Goal: Task Accomplishment & Management: Complete application form

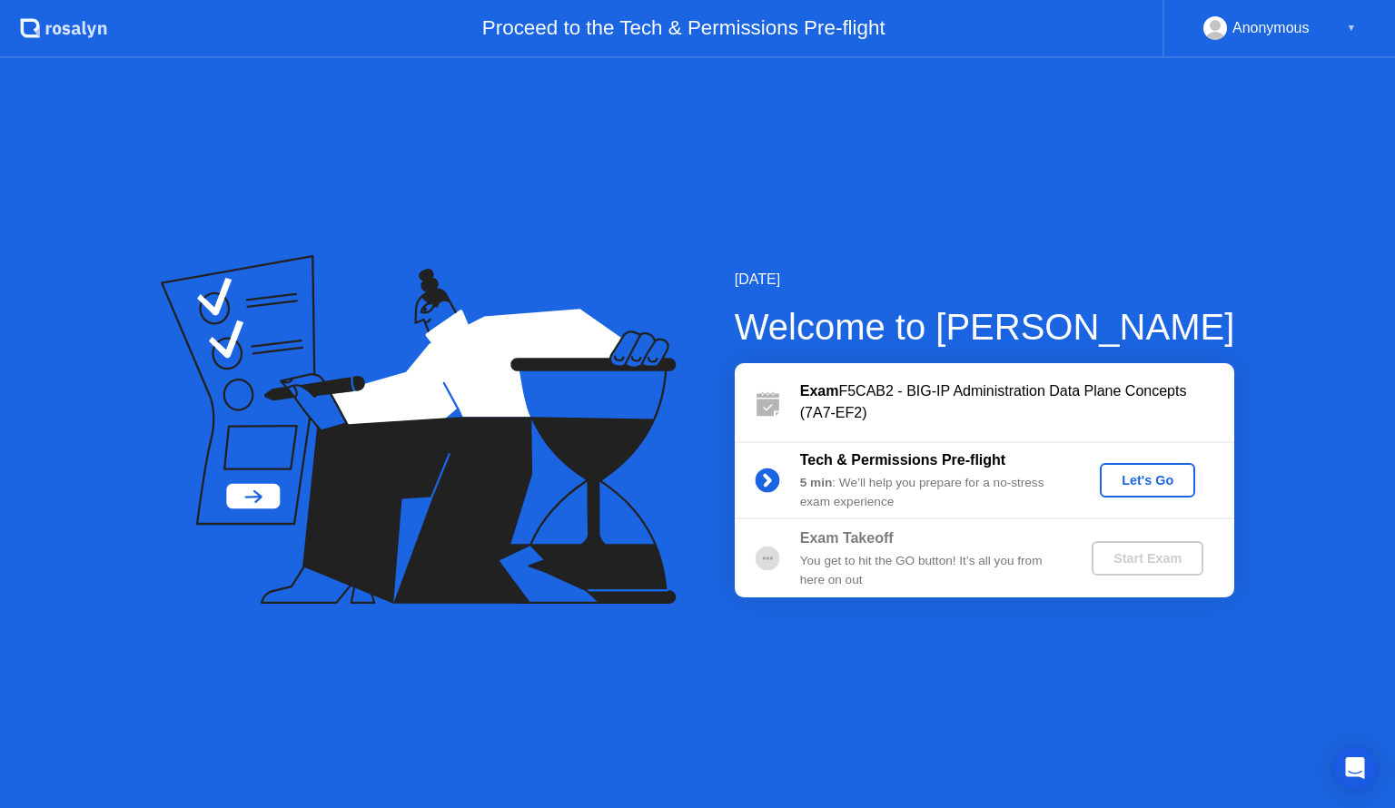
click at [1144, 480] on div "Let's Go" at bounding box center [1147, 480] width 81 height 15
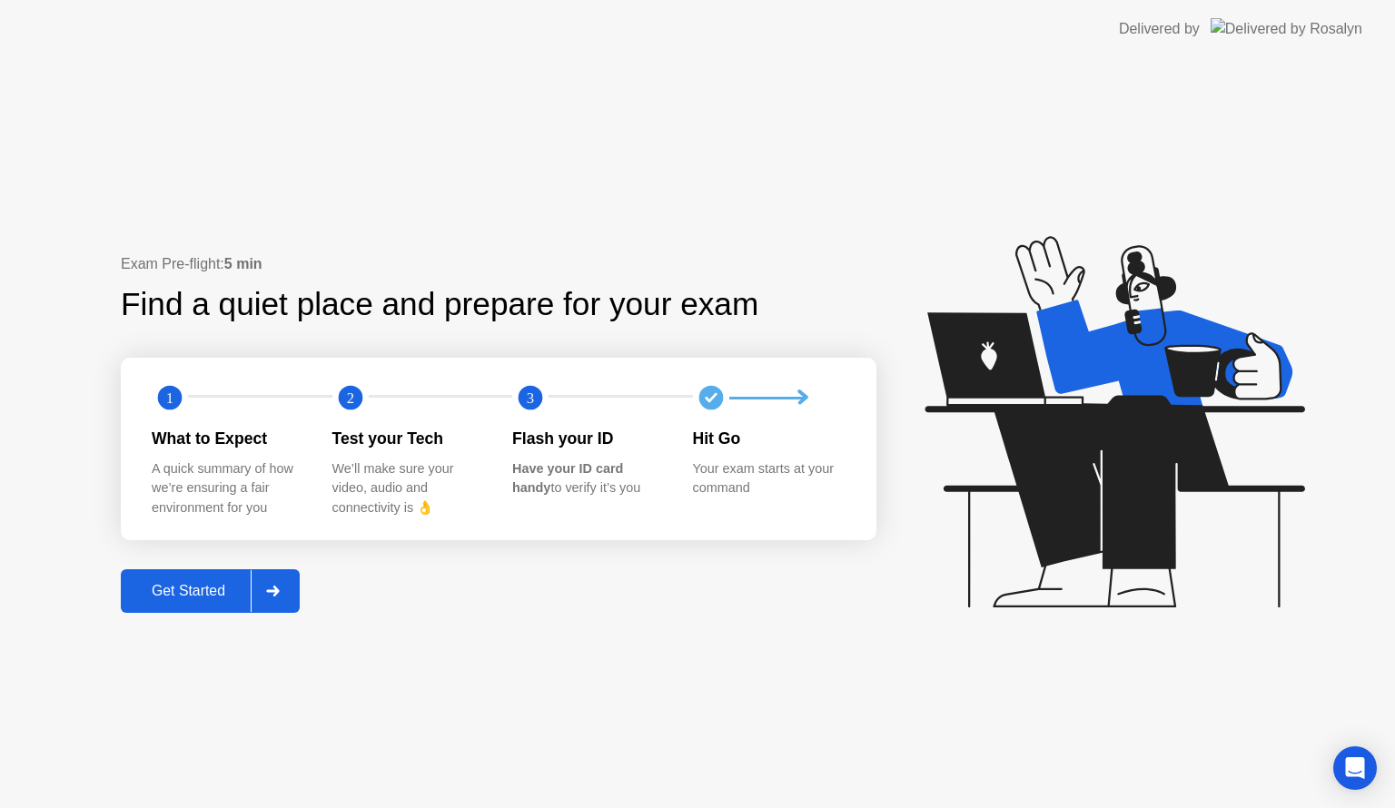
click at [198, 587] on div "Get Started" at bounding box center [188, 591] width 124 height 16
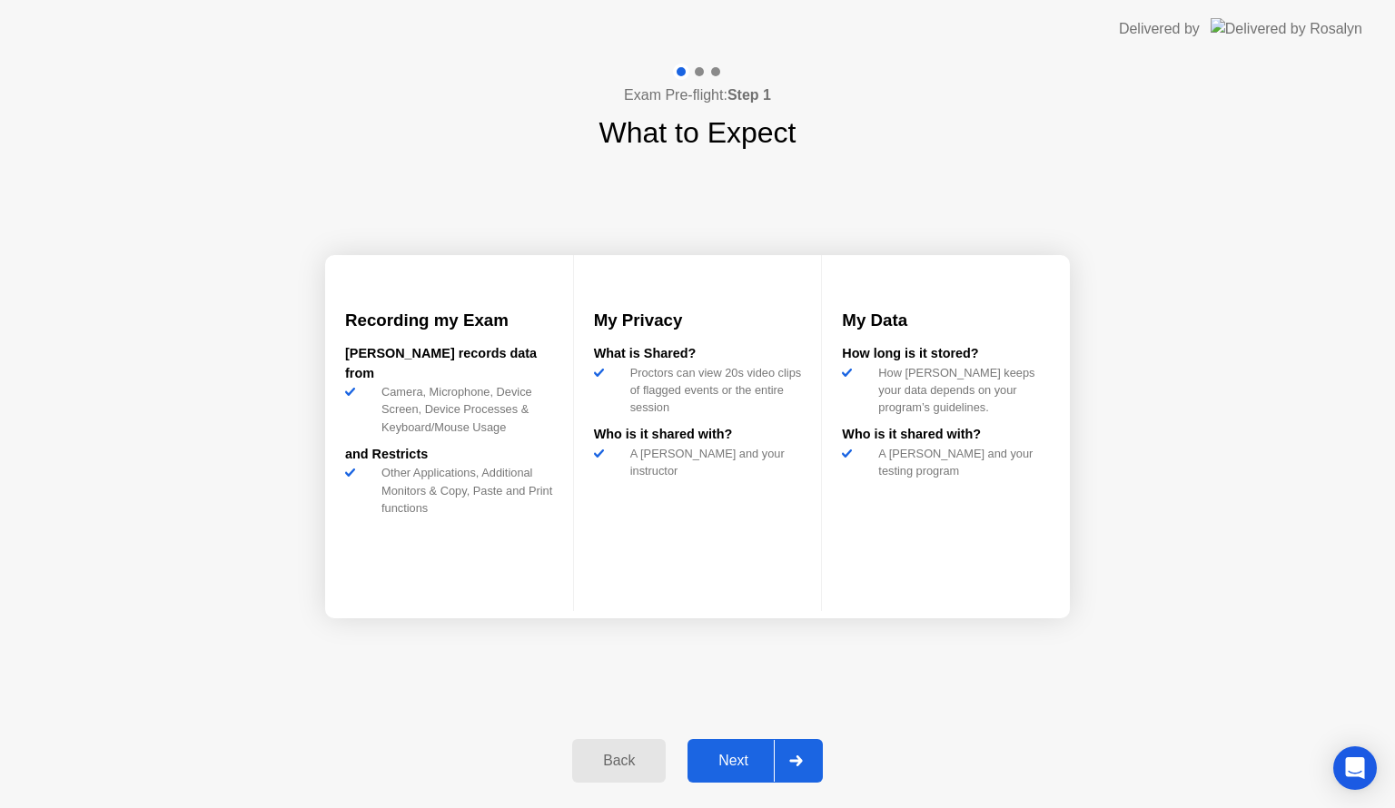
click at [738, 758] on div "Next" at bounding box center [733, 761] width 81 height 16
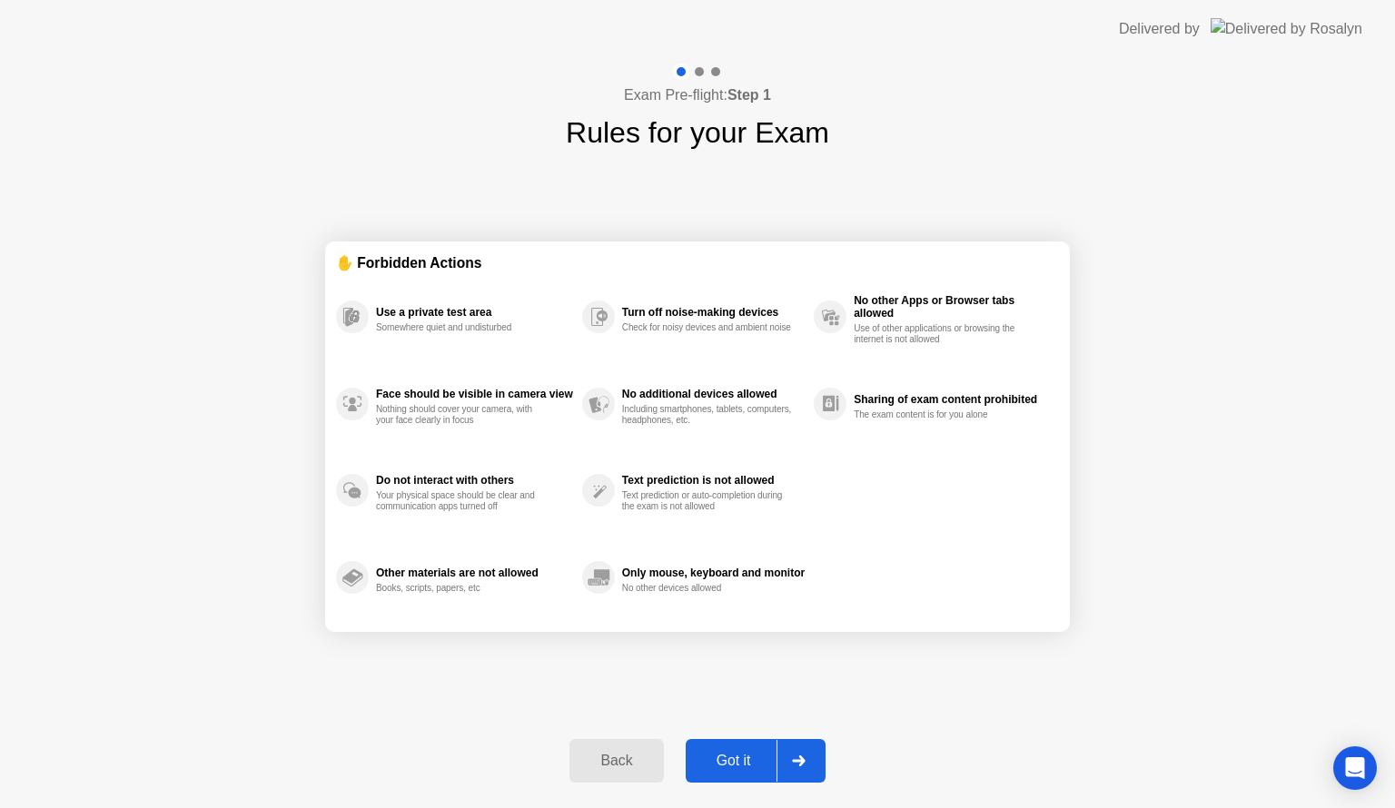
click at [738, 758] on div "Got it" at bounding box center [733, 761] width 85 height 16
select select "**********"
select select "*******"
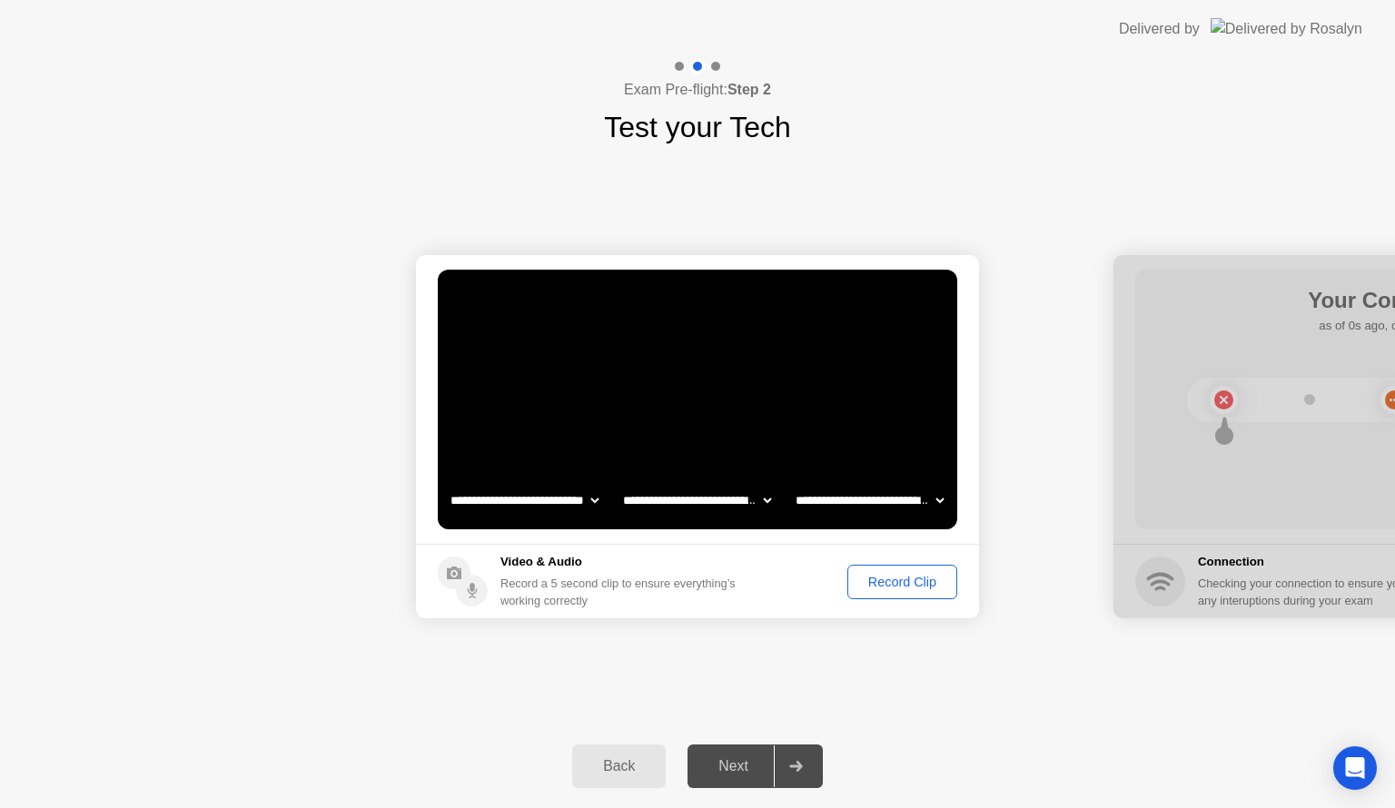
click at [902, 580] on div "Record Clip" at bounding box center [902, 582] width 97 height 15
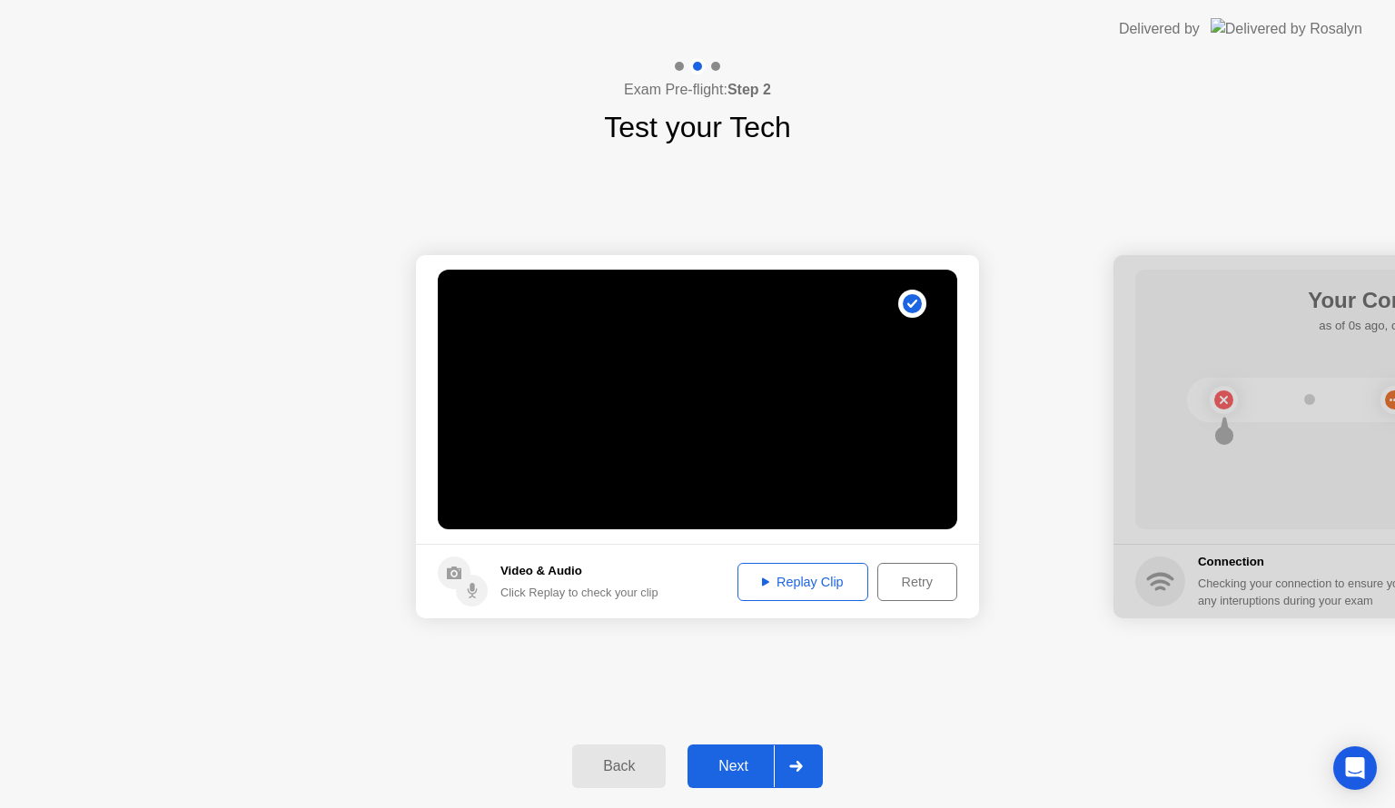
click at [857, 583] on div "Replay Clip" at bounding box center [803, 582] width 118 height 15
click at [1007, 733] on div "Back Next" at bounding box center [697, 767] width 1395 height 84
click at [741, 770] on div "Next" at bounding box center [733, 766] width 81 height 16
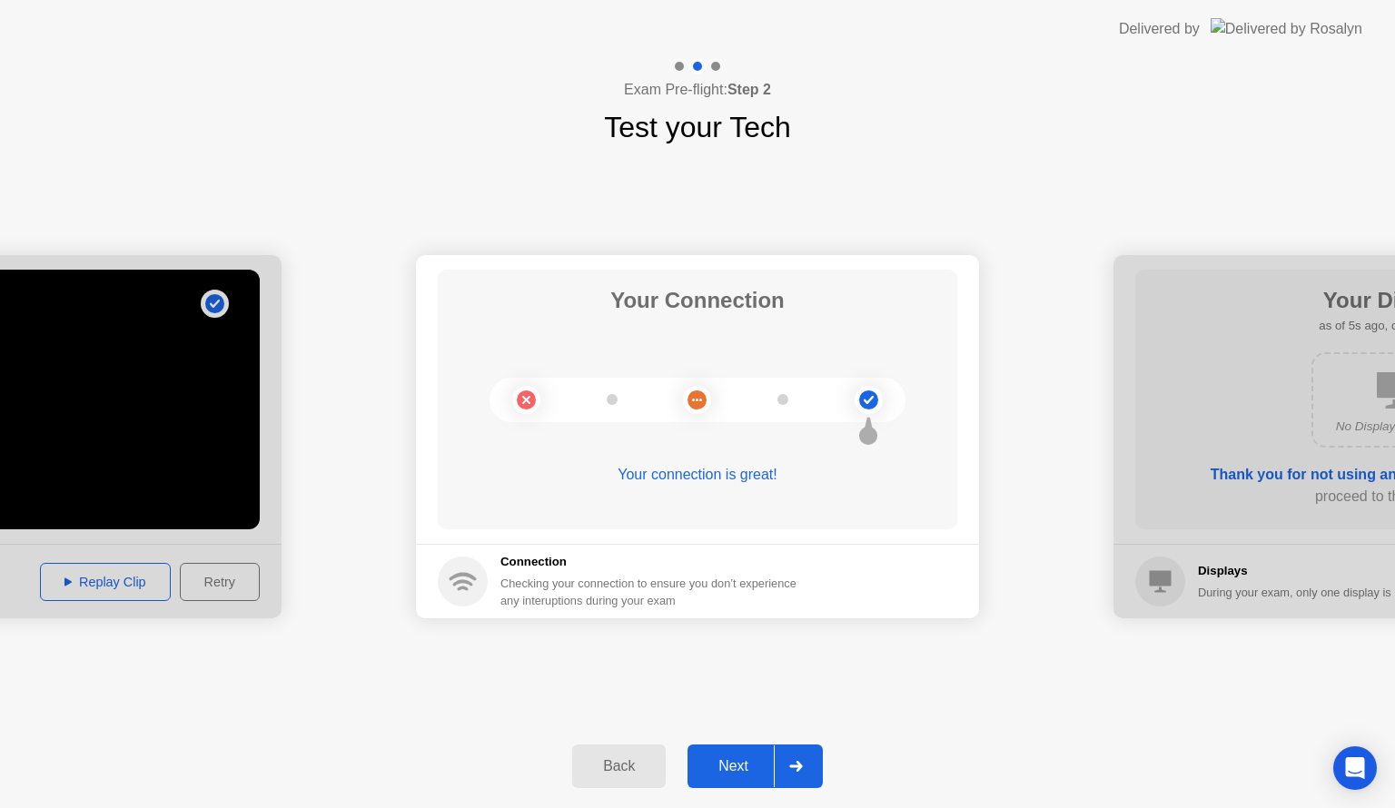
click at [728, 759] on div "Next" at bounding box center [733, 766] width 81 height 16
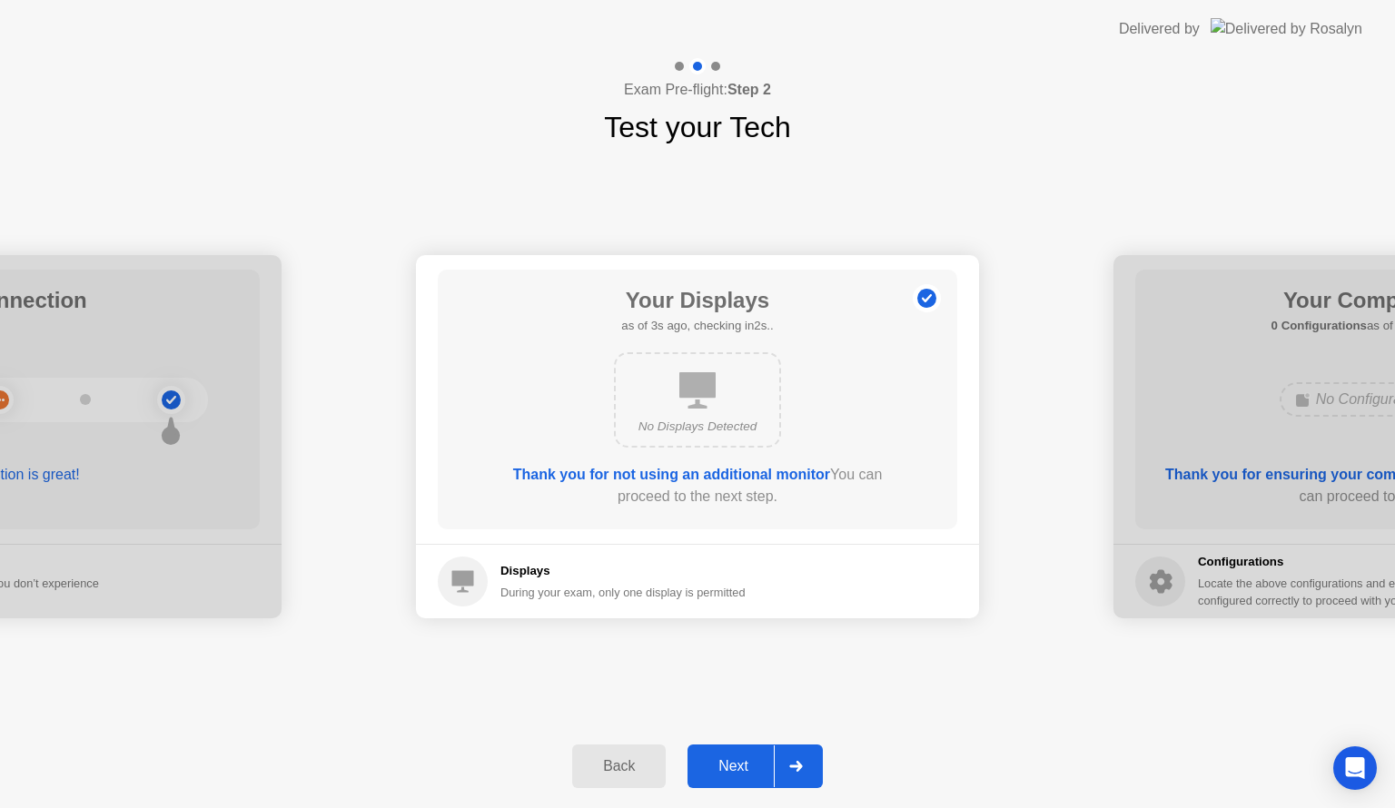
click at [728, 766] on div "Next" at bounding box center [733, 766] width 81 height 16
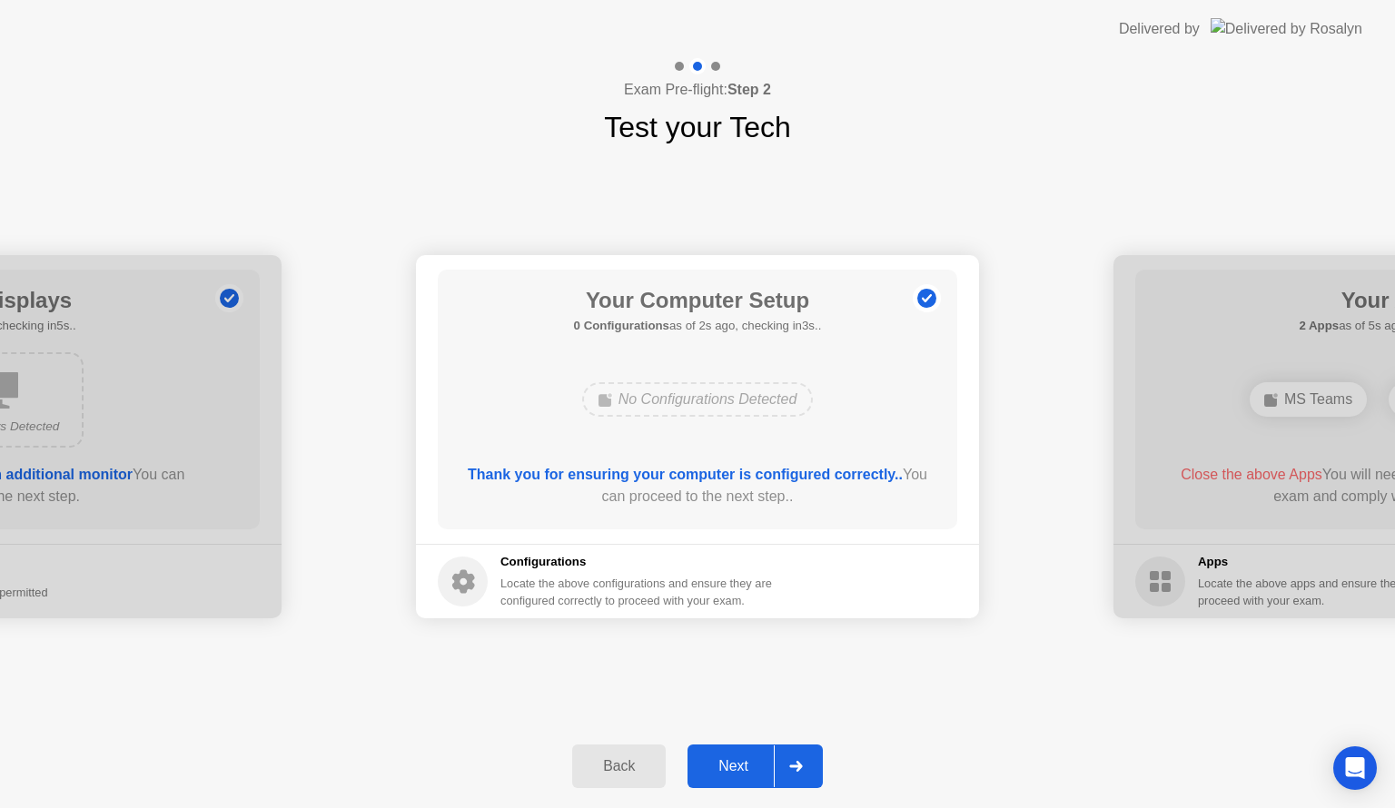
click at [728, 766] on div "Next" at bounding box center [733, 766] width 81 height 16
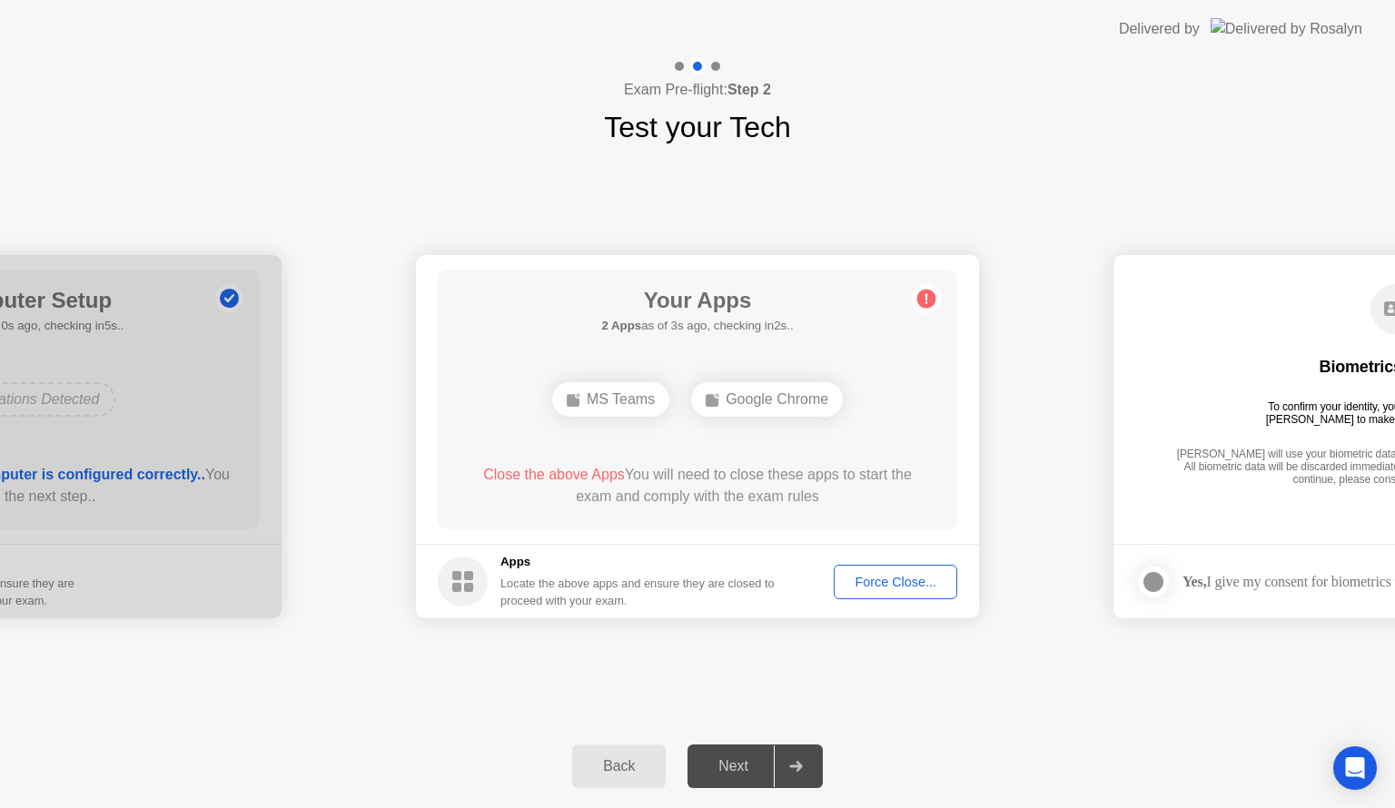
click at [1045, 709] on div "**********" at bounding box center [697, 437] width 1395 height 576
click at [735, 771] on div "Next" at bounding box center [733, 766] width 81 height 16
click at [668, 384] on div "Google Chrome" at bounding box center [698, 399] width 152 height 35
click at [894, 584] on div "Force Close..." at bounding box center [895, 582] width 111 height 15
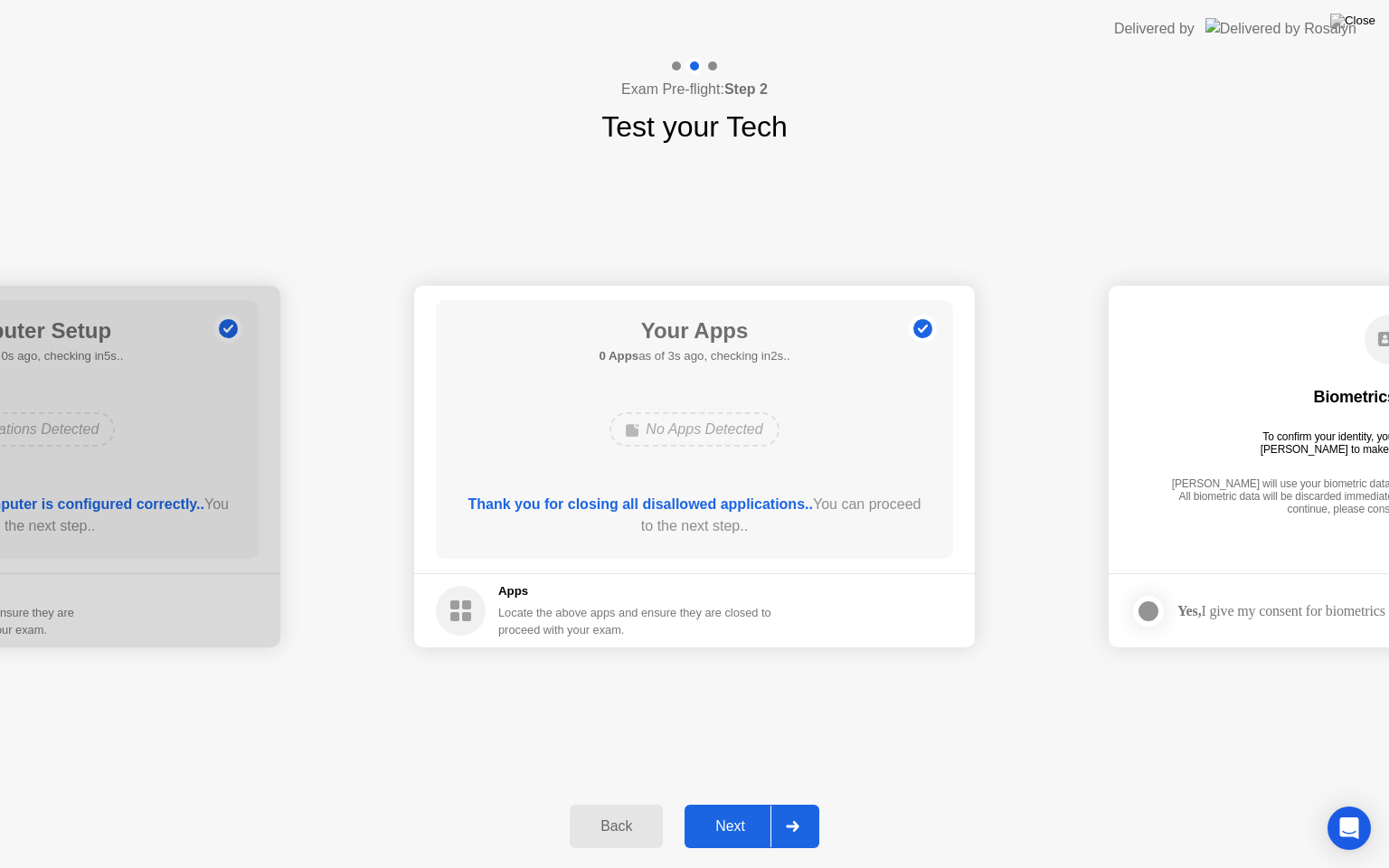
click at [722, 804] on div "Next" at bounding box center [730, 826] width 81 height 16
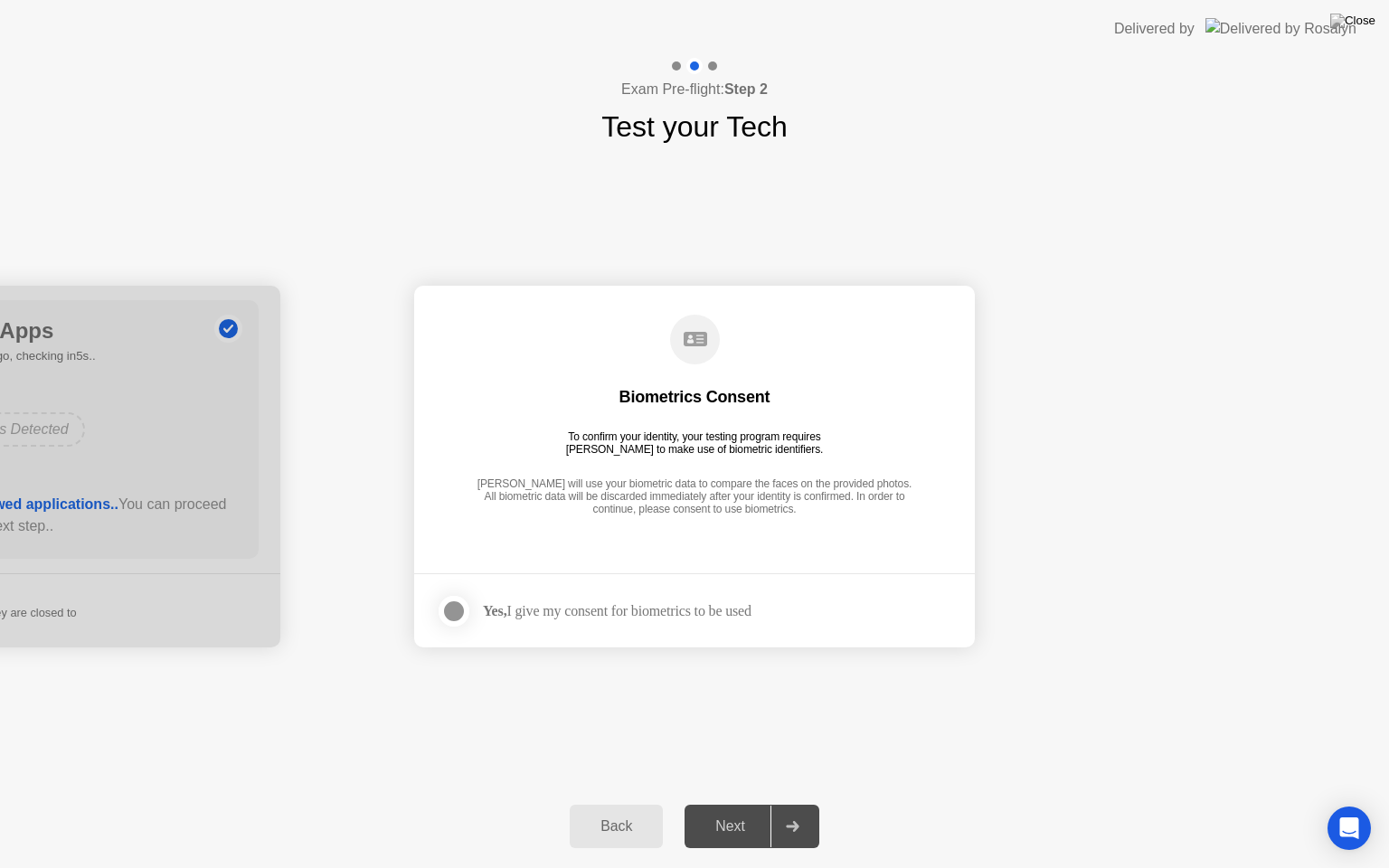
click at [719, 804] on div "Next" at bounding box center [730, 826] width 81 height 16
click at [452, 607] on div at bounding box center [454, 611] width 22 height 22
click at [737, 804] on button "Next" at bounding box center [752, 826] width 134 height 44
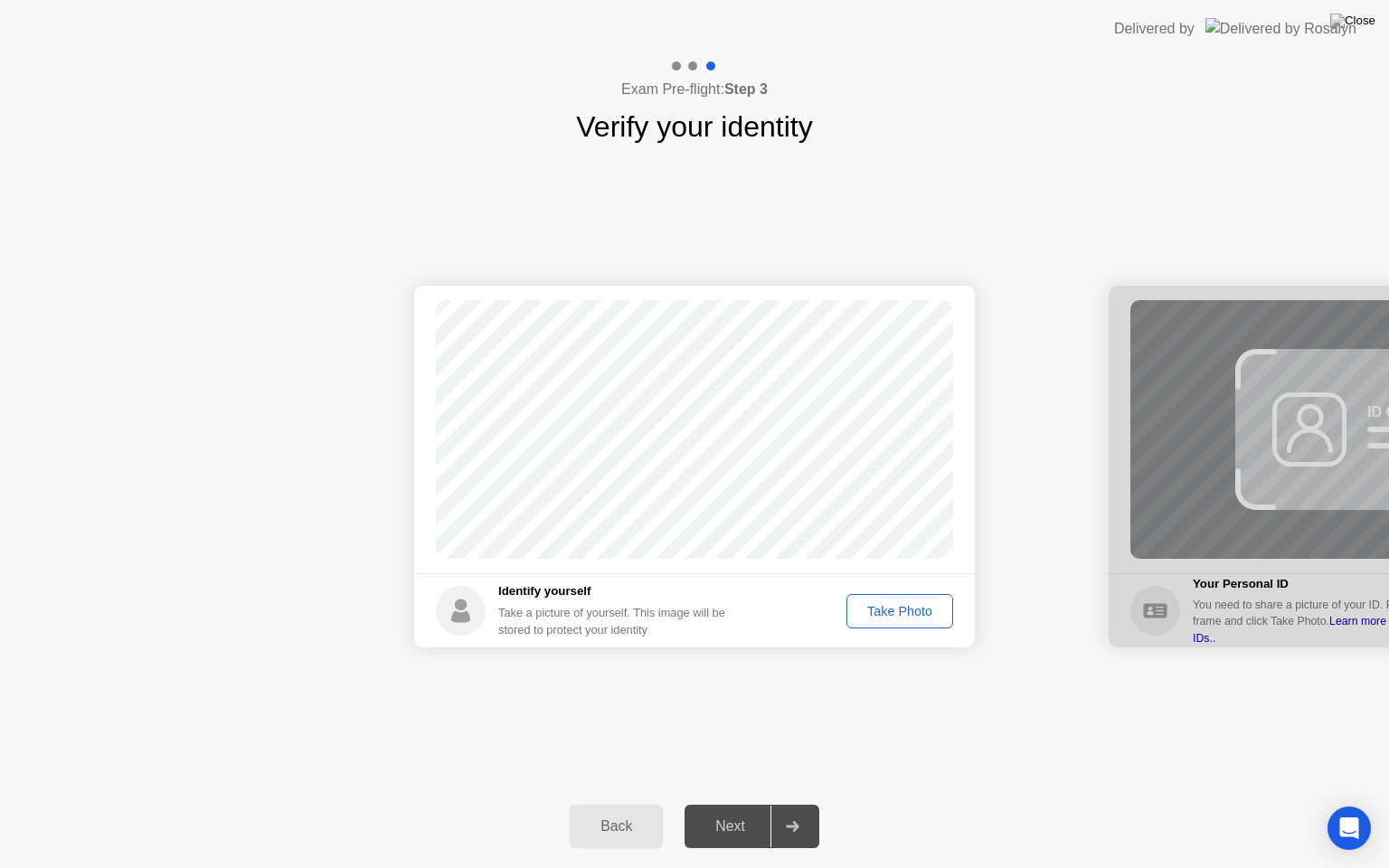
click at [895, 618] on div "Take Photo" at bounding box center [900, 611] width 94 height 15
click at [746, 804] on div "Next" at bounding box center [730, 826] width 81 height 16
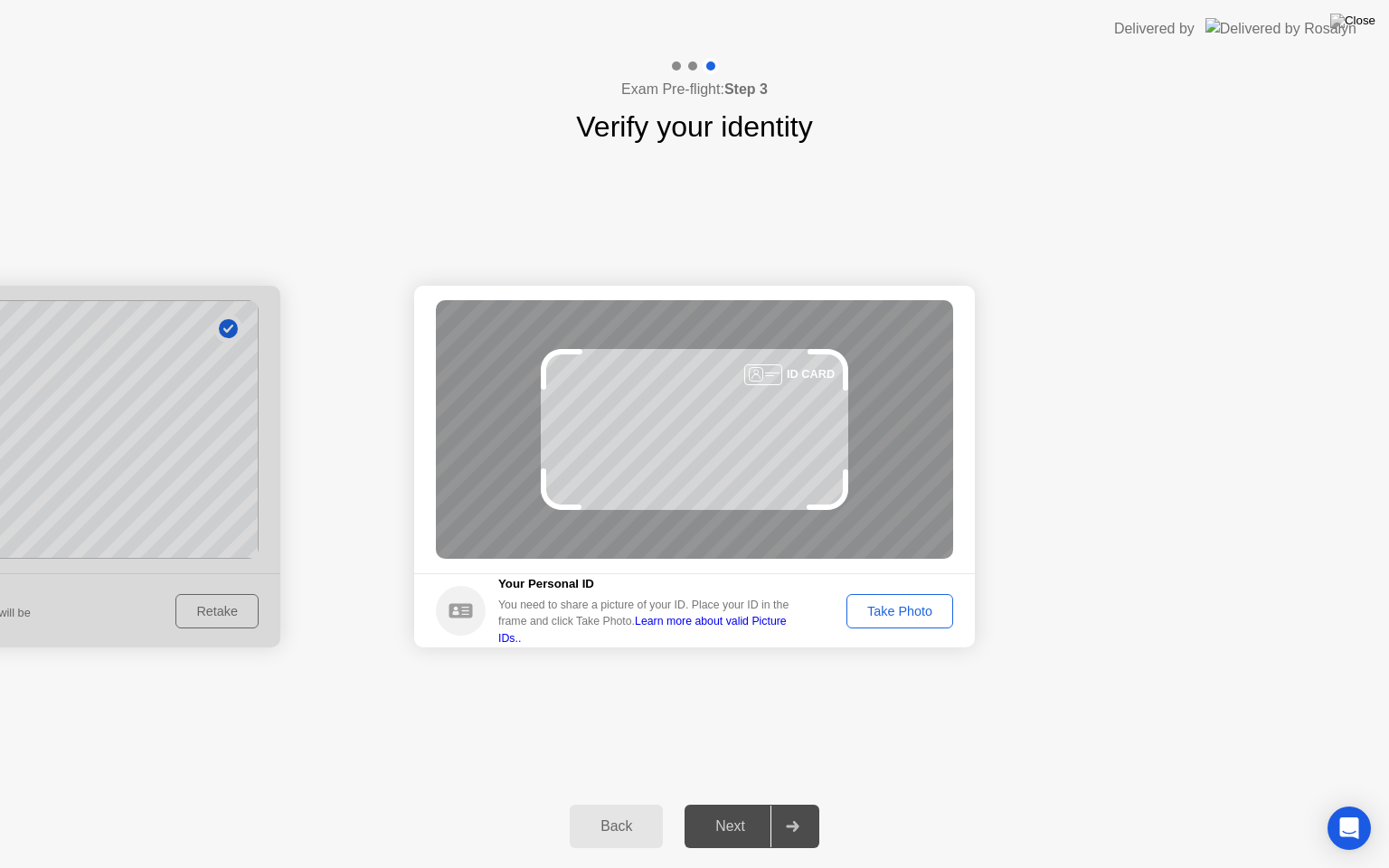
click at [895, 616] on div "Take Photo" at bounding box center [900, 611] width 94 height 15
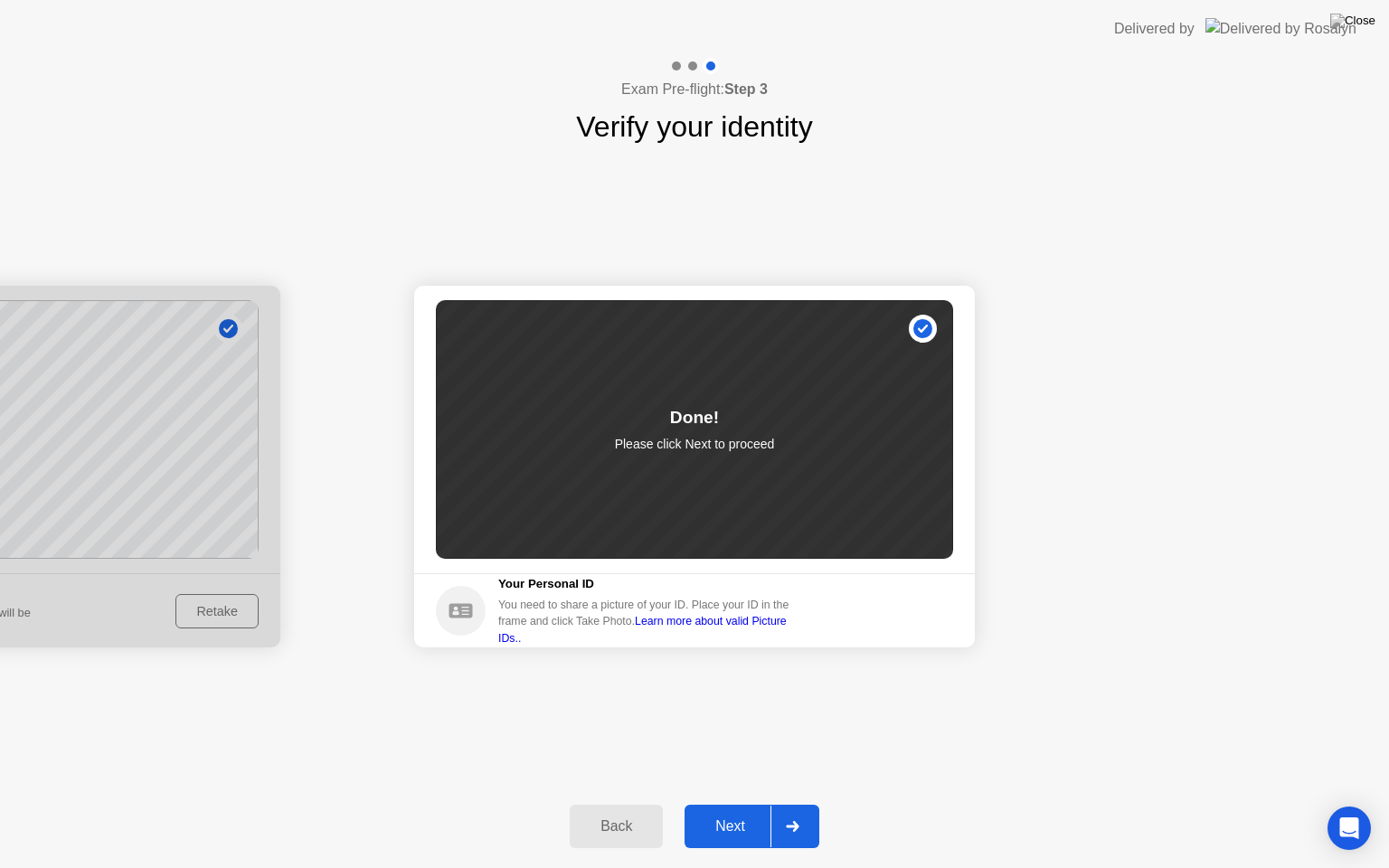
click at [744, 804] on div "Next" at bounding box center [730, 826] width 81 height 16
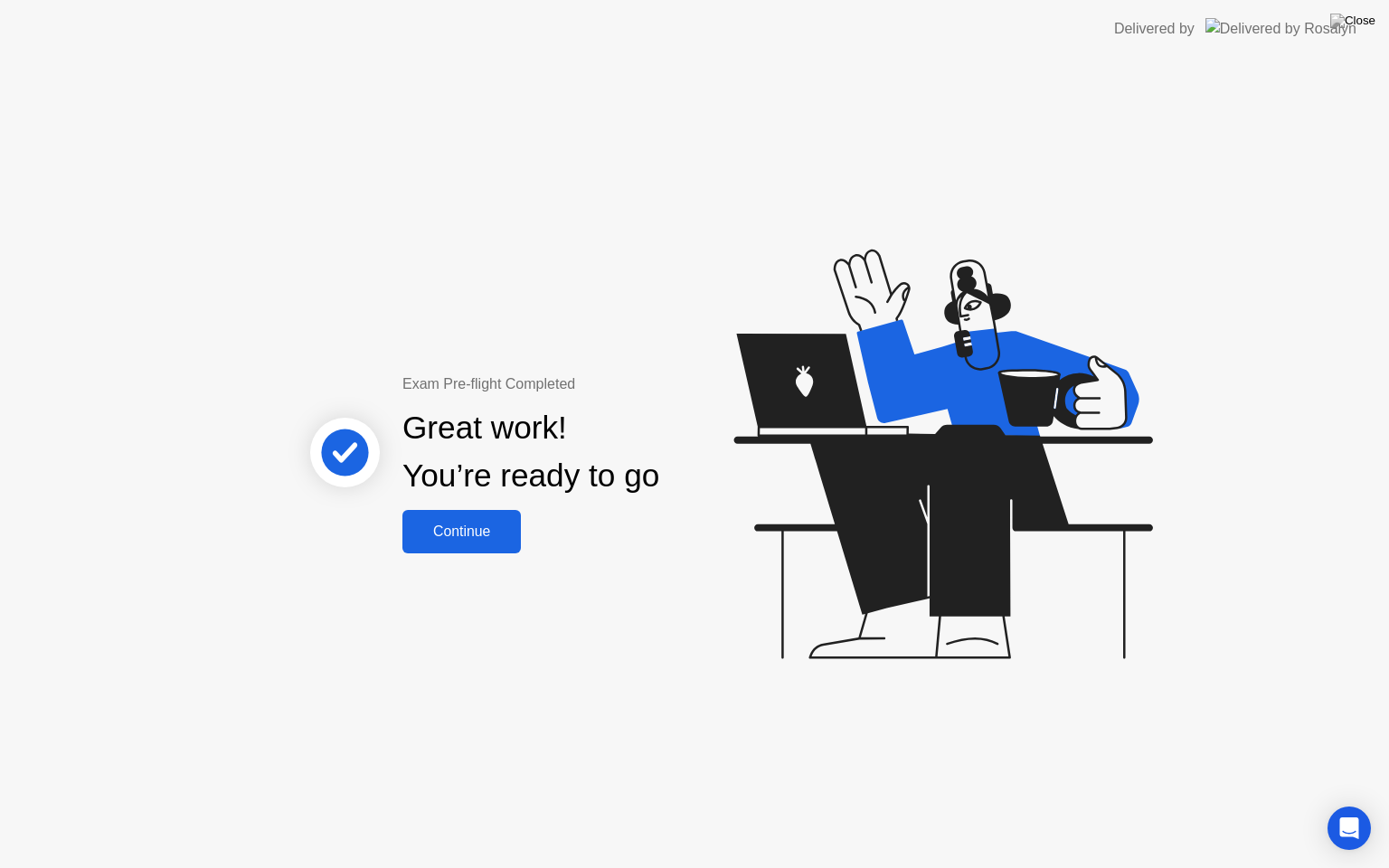
click at [485, 524] on div "Continue" at bounding box center [462, 532] width 108 height 16
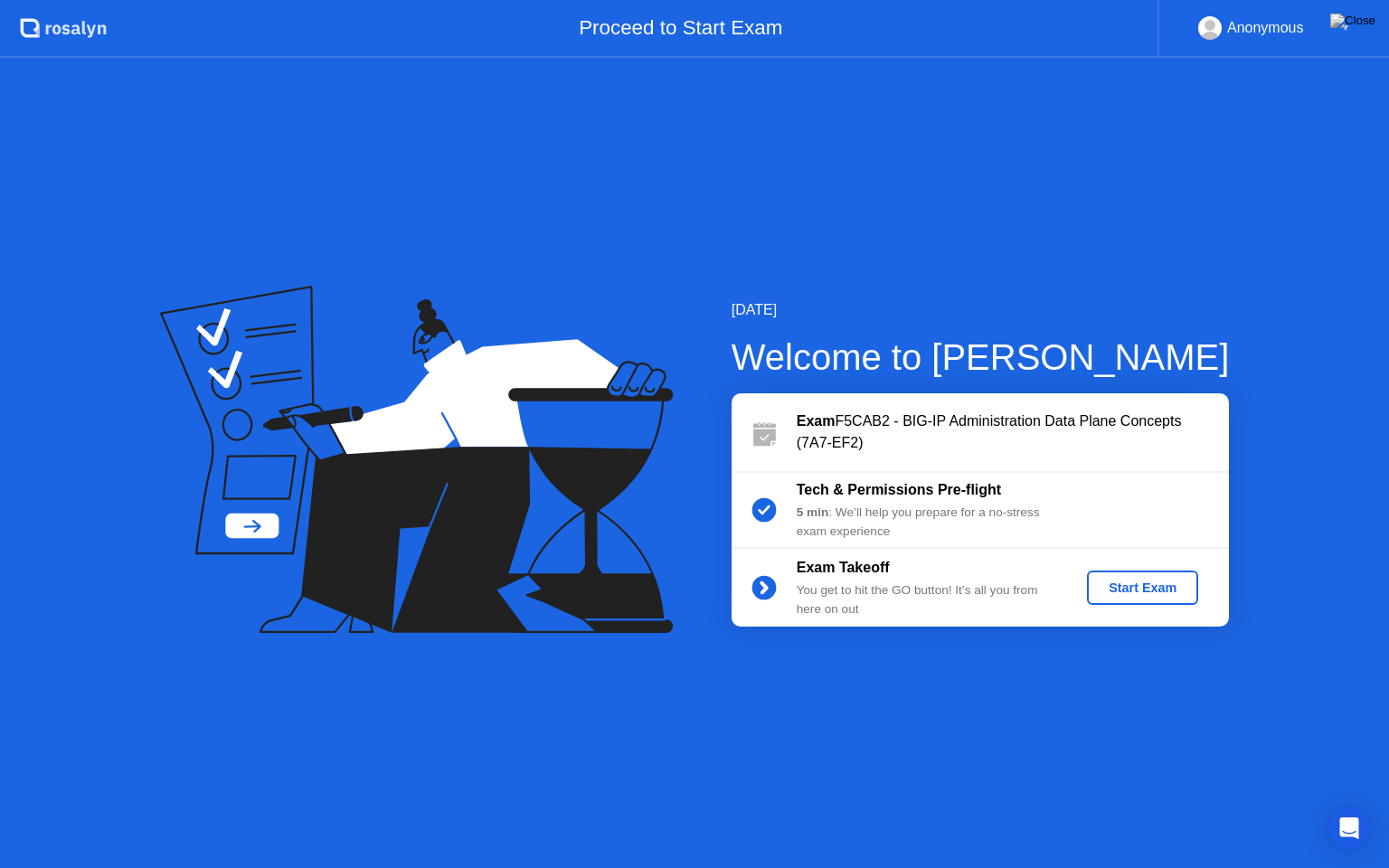
click at [1128, 582] on div "Start Exam" at bounding box center [1142, 587] width 97 height 15
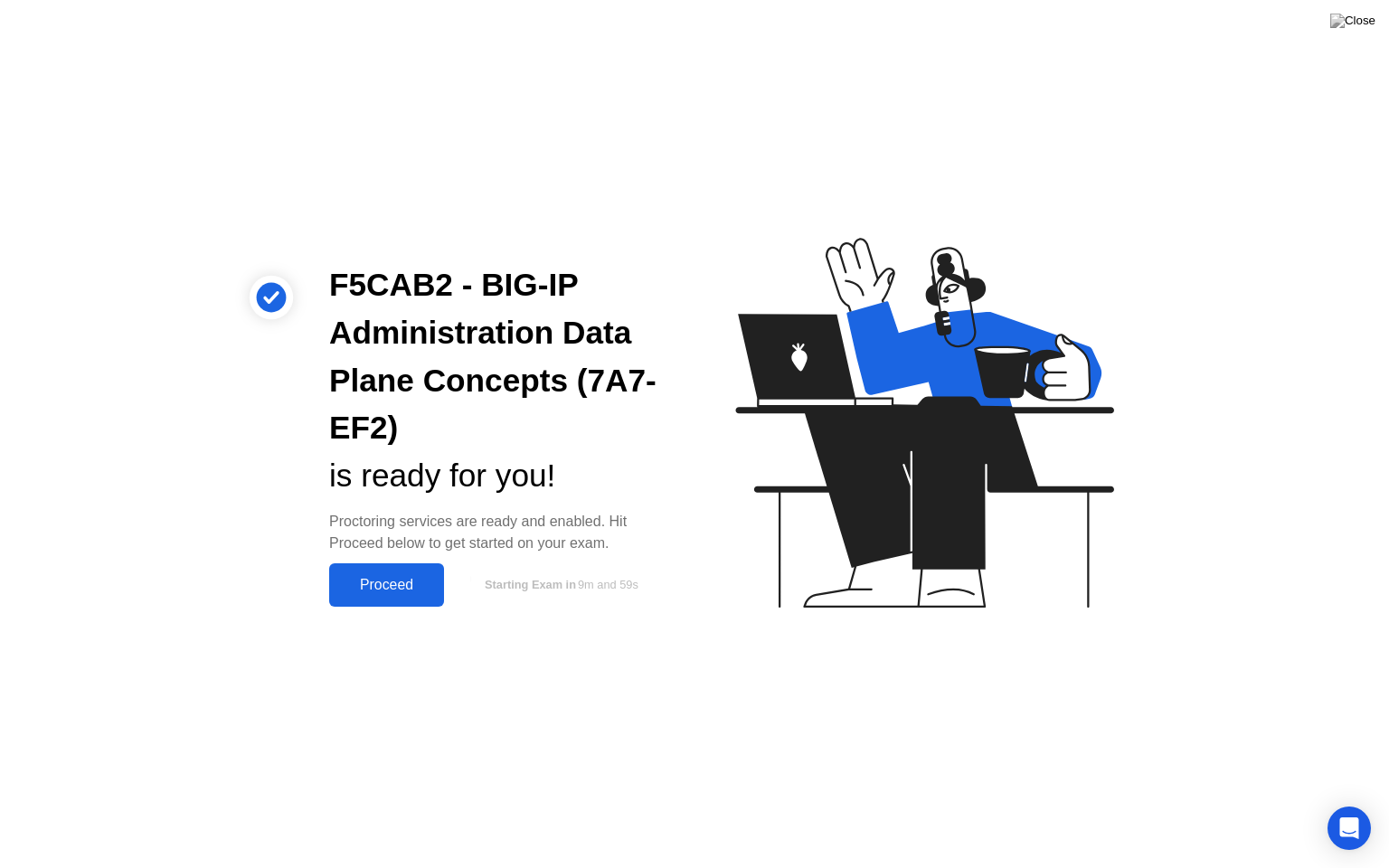
click at [390, 581] on div "Proceed" at bounding box center [386, 585] width 104 height 16
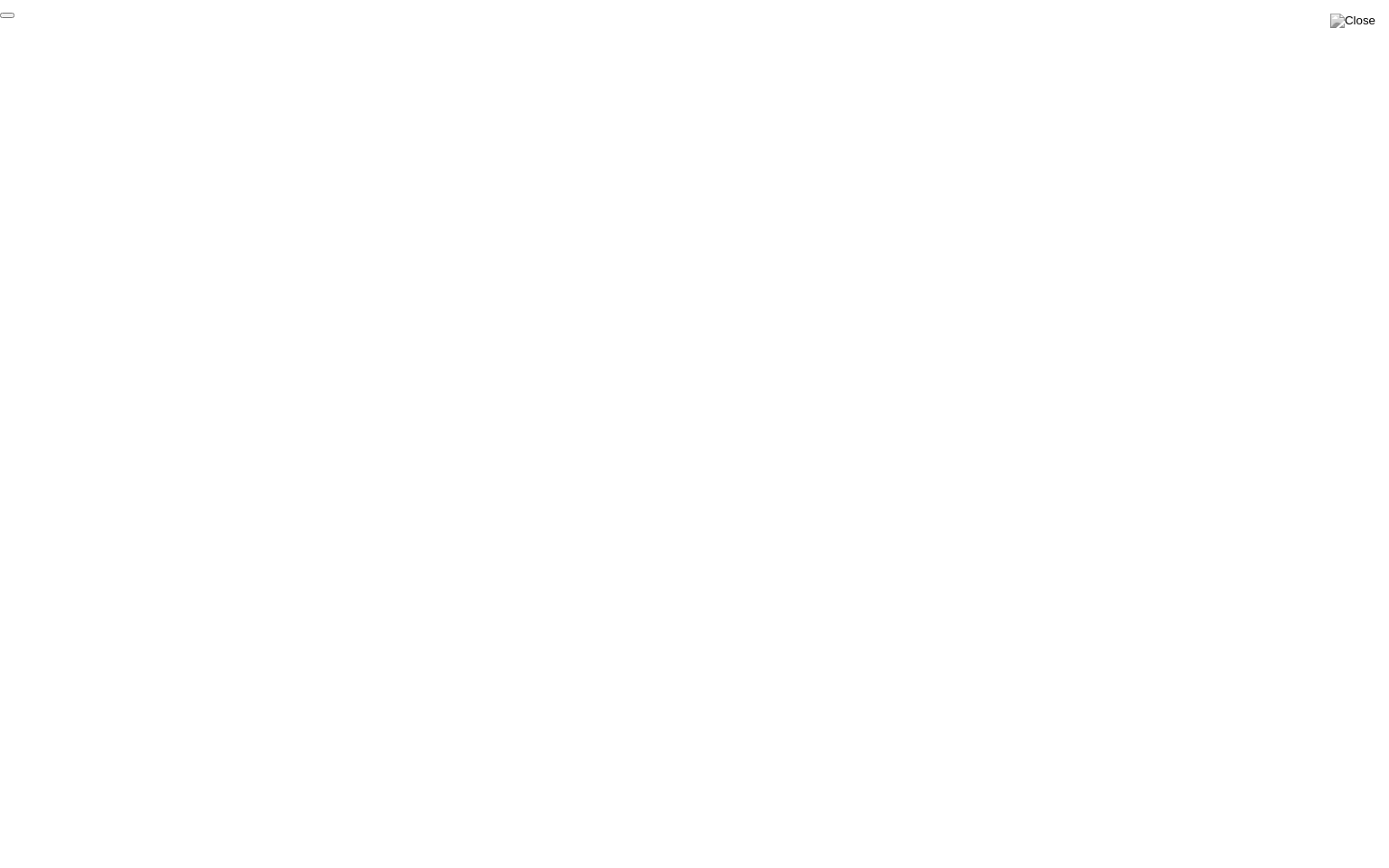
click div "End Proctoring Session"
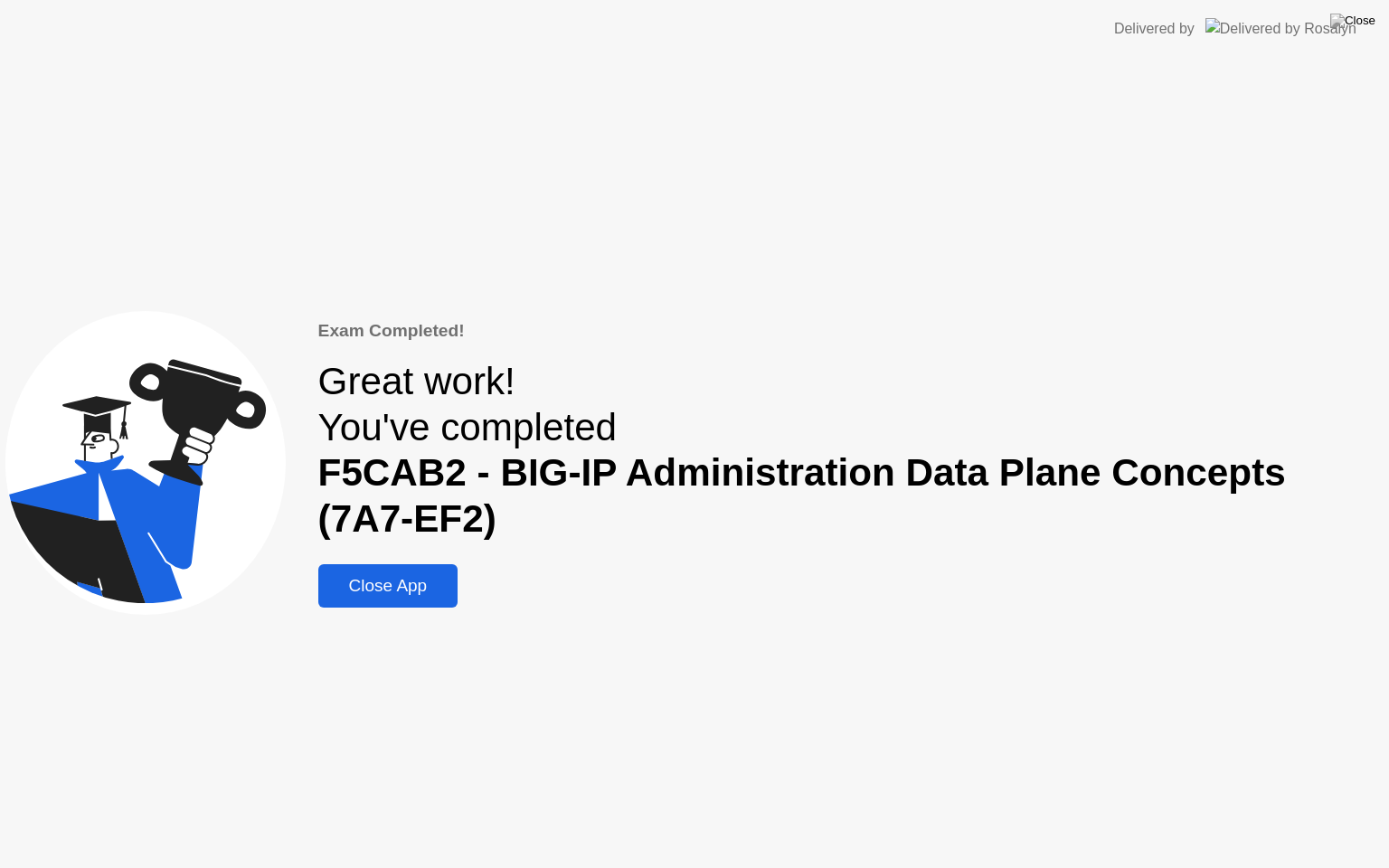
click at [416, 587] on div "Close App" at bounding box center [388, 586] width 129 height 20
